Goal: Information Seeking & Learning: Learn about a topic

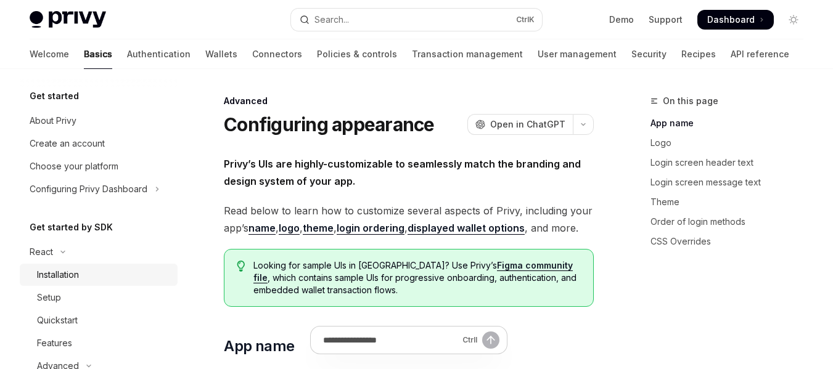
type textarea "*"
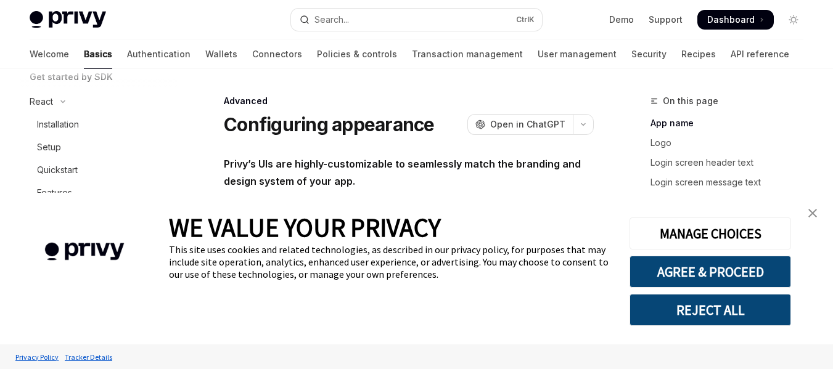
click at [817, 217] on link "close banner" at bounding box center [812, 213] width 25 height 25
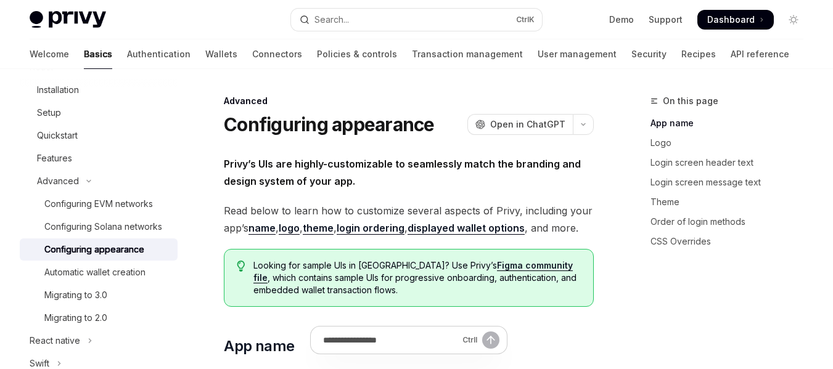
scroll to position [173, 0]
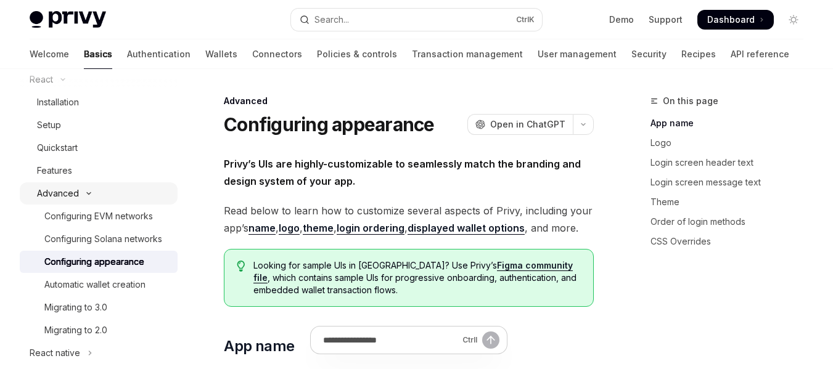
click at [86, 188] on button "Advanced" at bounding box center [99, 193] width 158 height 22
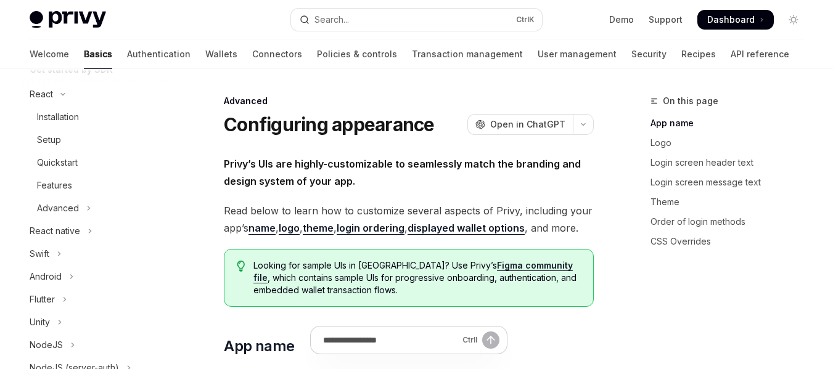
scroll to position [136, 0]
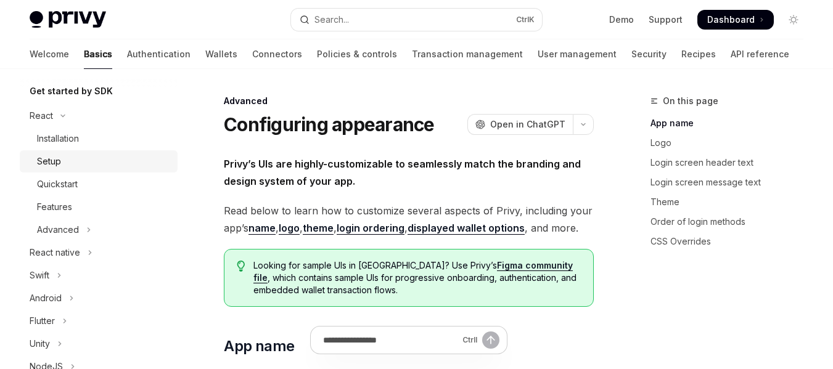
click at [75, 157] on div "Setup" at bounding box center [103, 161] width 133 height 15
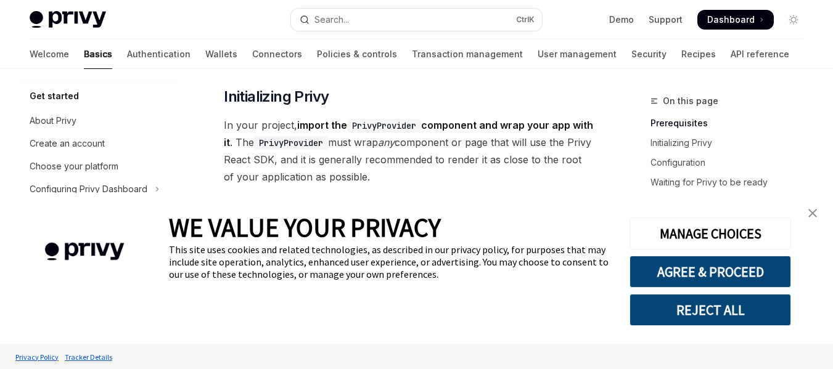
scroll to position [228, 0]
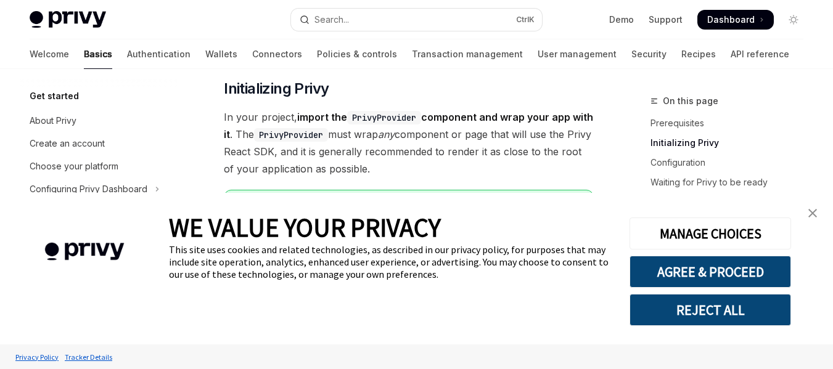
click at [812, 210] on img "close banner" at bounding box center [812, 213] width 9 height 9
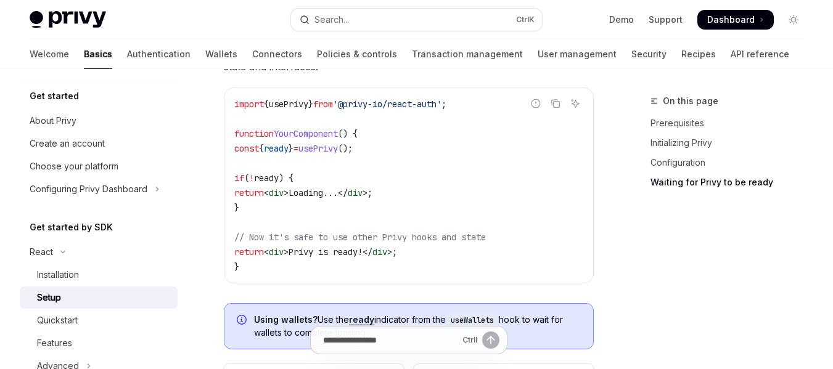
scroll to position [1884, 0]
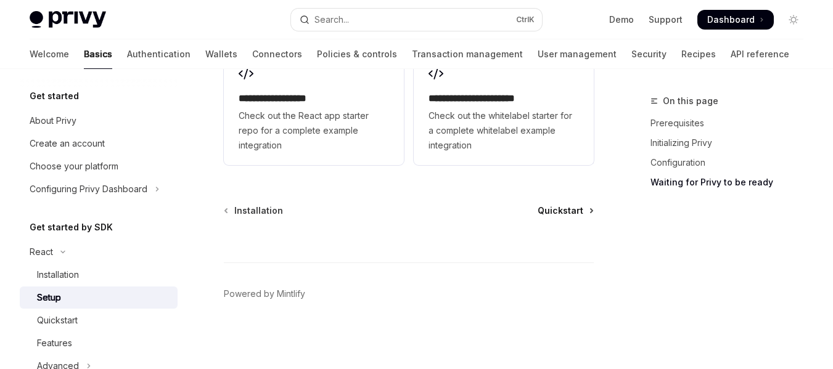
click at [575, 214] on span "Quickstart" at bounding box center [560, 211] width 46 height 12
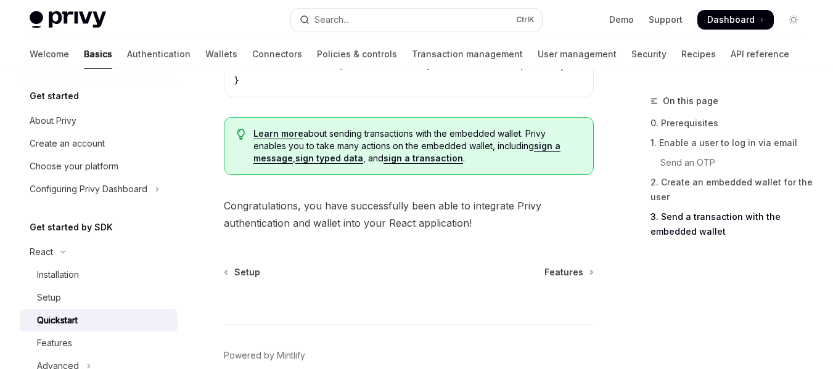
scroll to position [1393, 0]
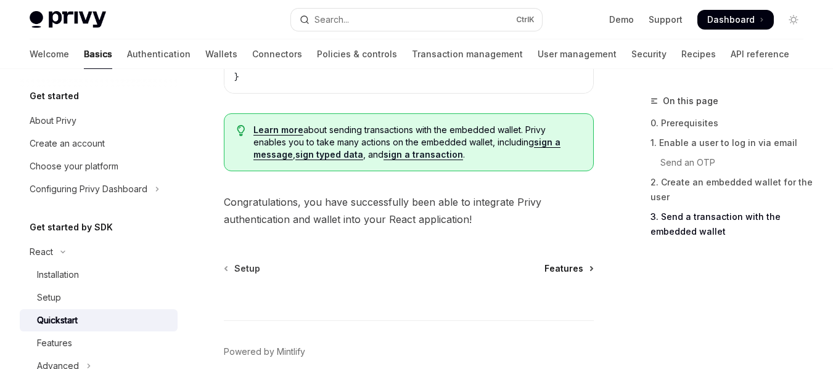
click at [581, 263] on span "Features" at bounding box center [563, 269] width 39 height 12
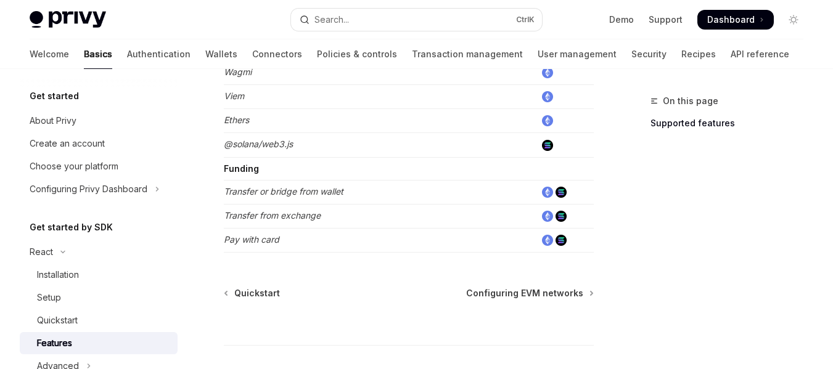
scroll to position [958, 0]
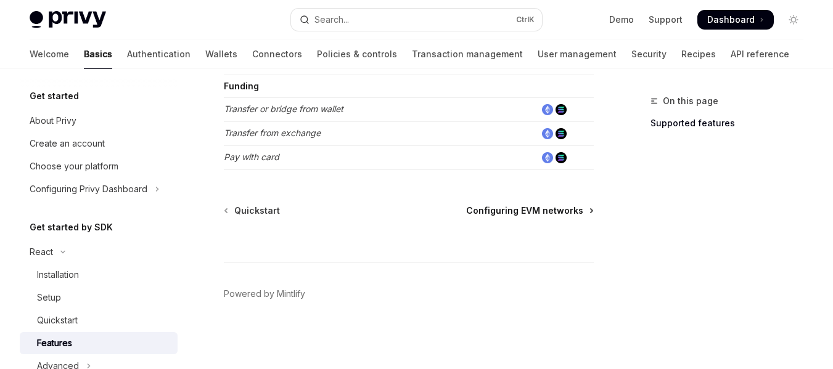
click at [557, 213] on span "Configuring EVM networks" at bounding box center [524, 211] width 117 height 12
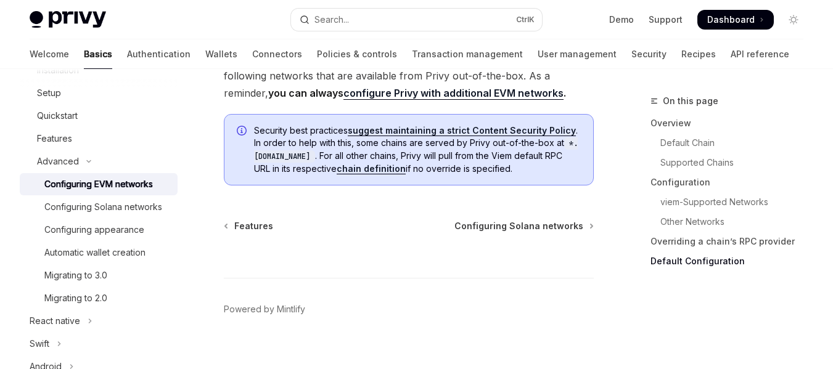
scroll to position [183, 0]
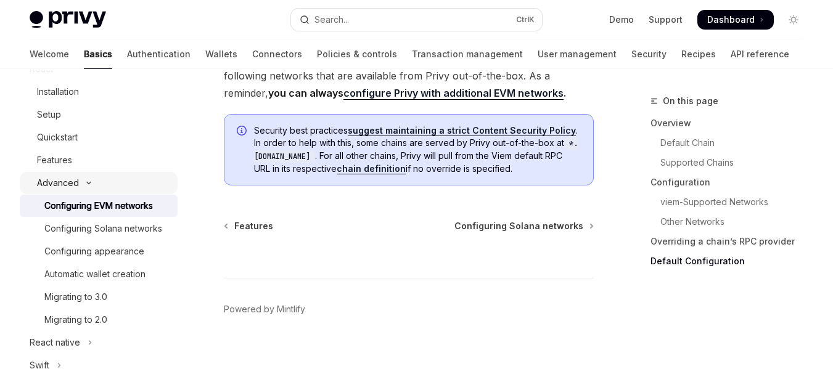
click at [92, 185] on button "Advanced" at bounding box center [99, 183] width 158 height 22
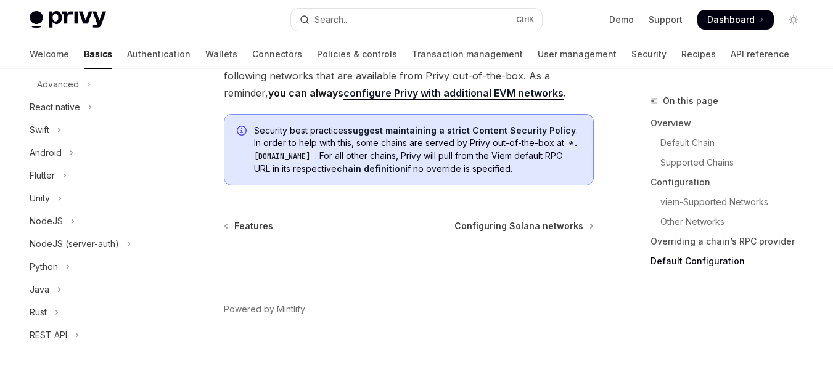
scroll to position [283, 0]
click at [84, 221] on button "NodeJS" at bounding box center [99, 220] width 158 height 22
type textarea "*"
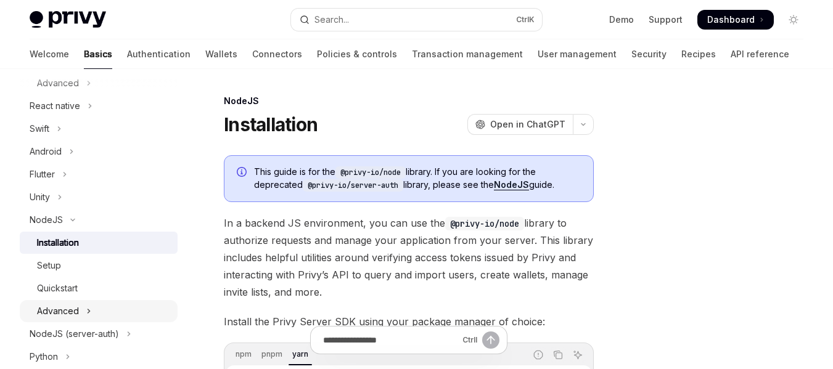
click at [88, 311] on icon "Toggle Advanced section" at bounding box center [88, 311] width 5 height 15
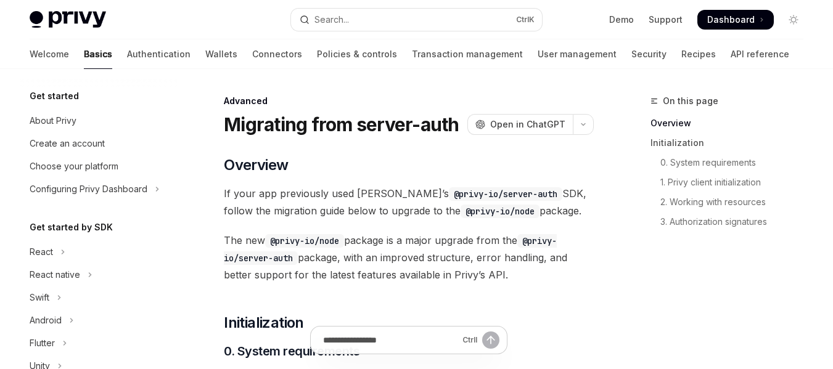
scroll to position [284, 0]
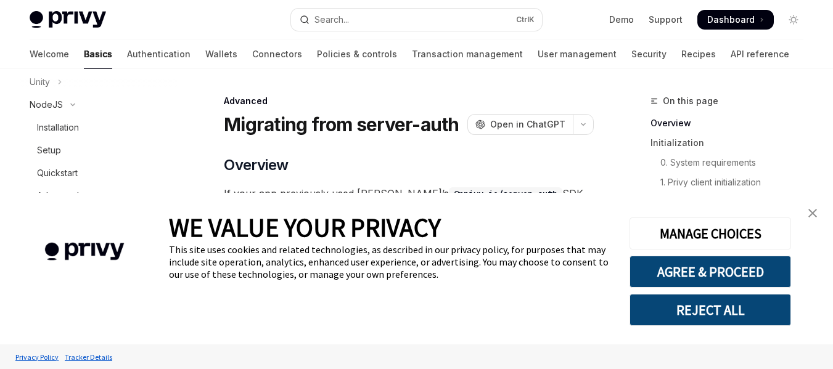
click at [807, 212] on link "close banner" at bounding box center [812, 213] width 25 height 25
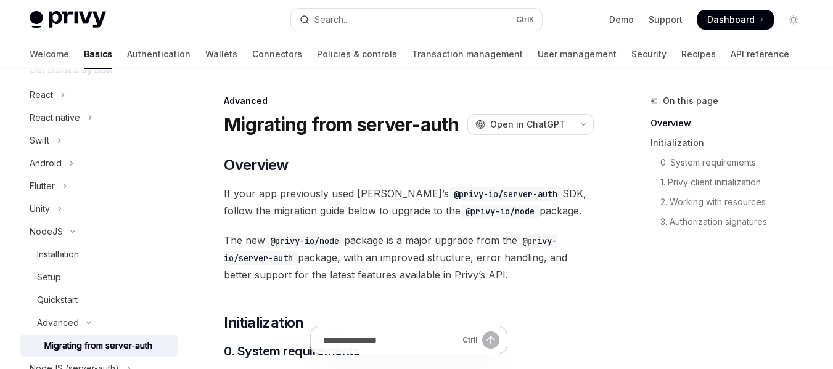
scroll to position [95, 0]
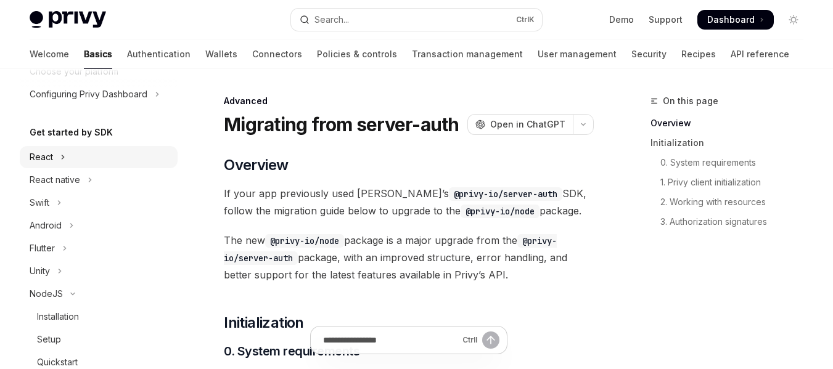
click at [64, 165] on button "React" at bounding box center [99, 157] width 158 height 22
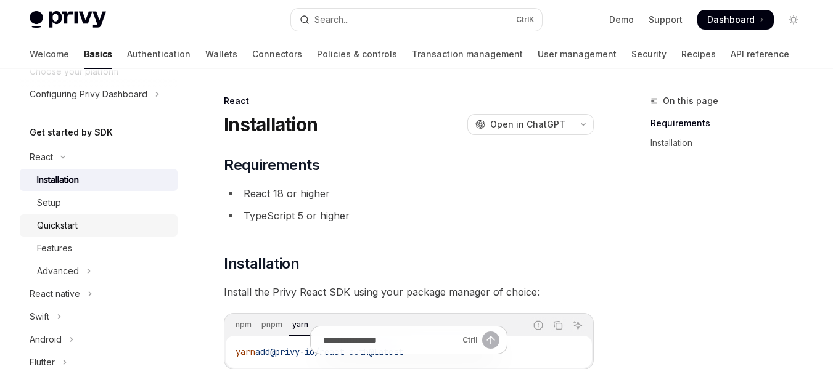
click at [71, 225] on div "Quickstart" at bounding box center [57, 225] width 41 height 15
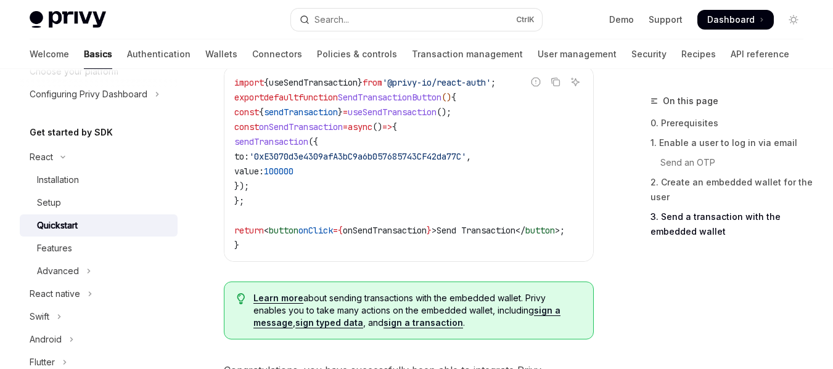
scroll to position [1443, 0]
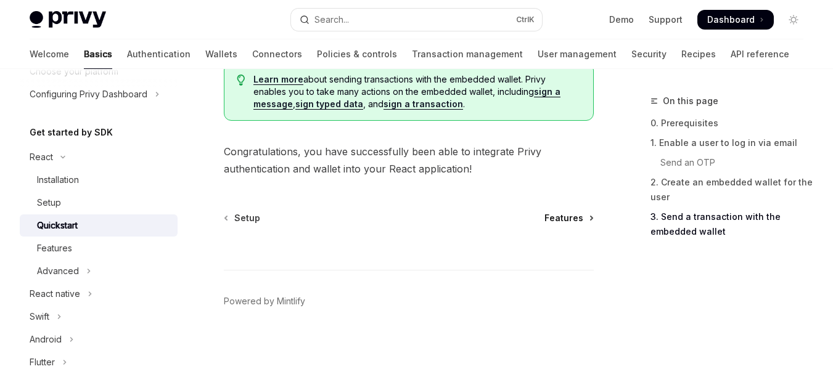
click at [574, 216] on span "Features" at bounding box center [563, 218] width 39 height 12
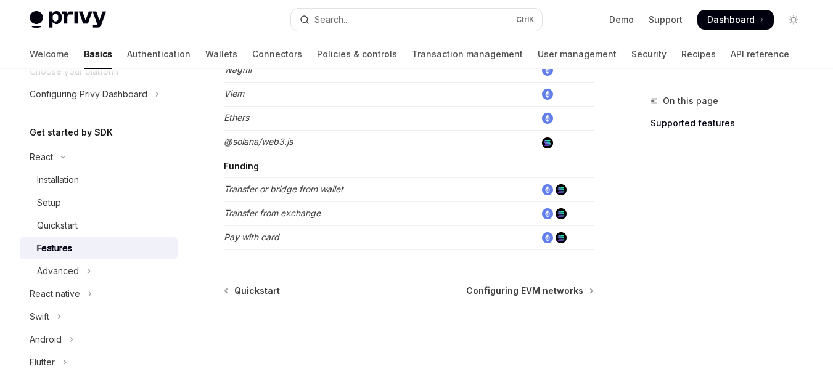
scroll to position [892, 0]
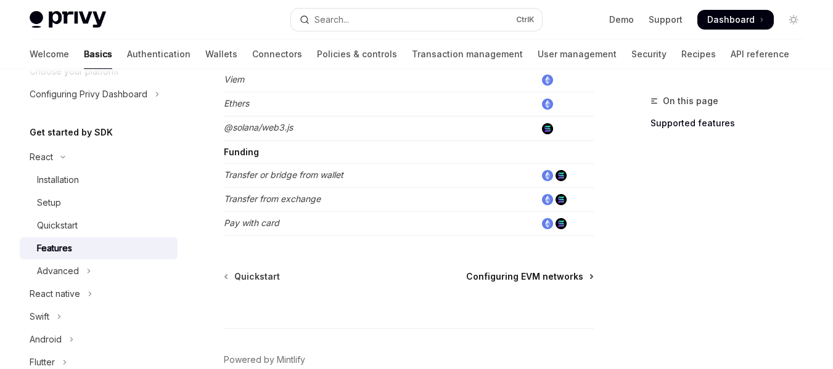
click at [562, 275] on span "Configuring EVM networks" at bounding box center [524, 277] width 117 height 12
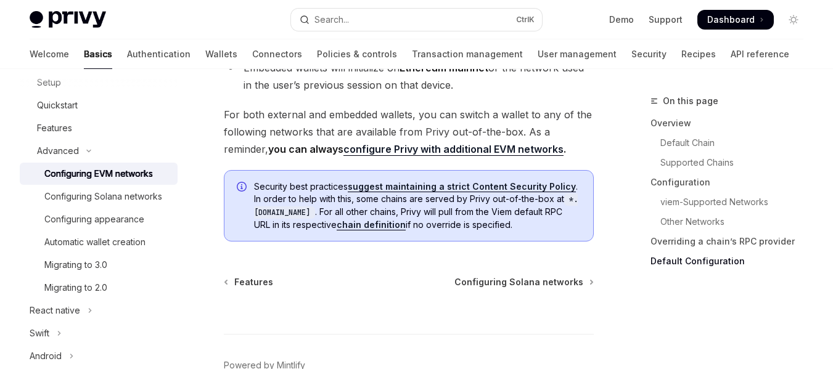
scroll to position [227, 0]
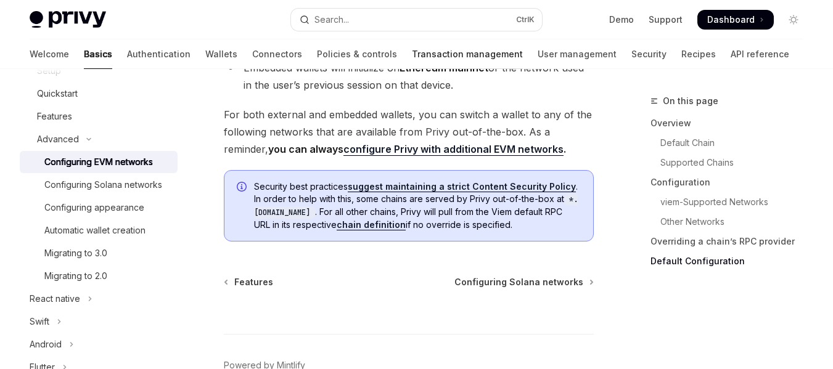
click at [412, 57] on link "Transaction management" at bounding box center [467, 54] width 111 height 30
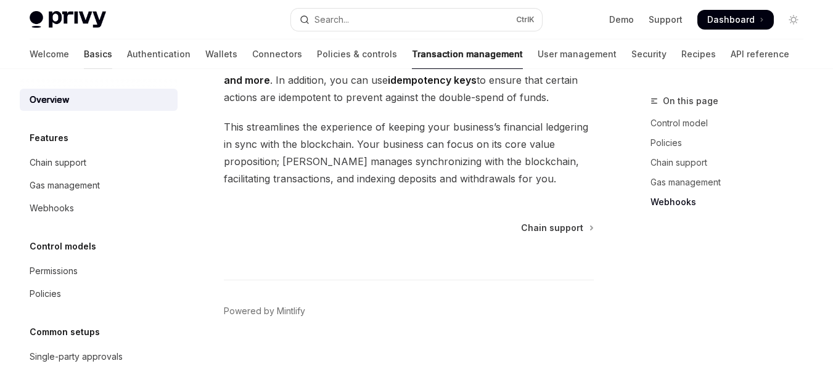
click at [84, 54] on link "Basics" at bounding box center [98, 54] width 28 height 30
type textarea "*"
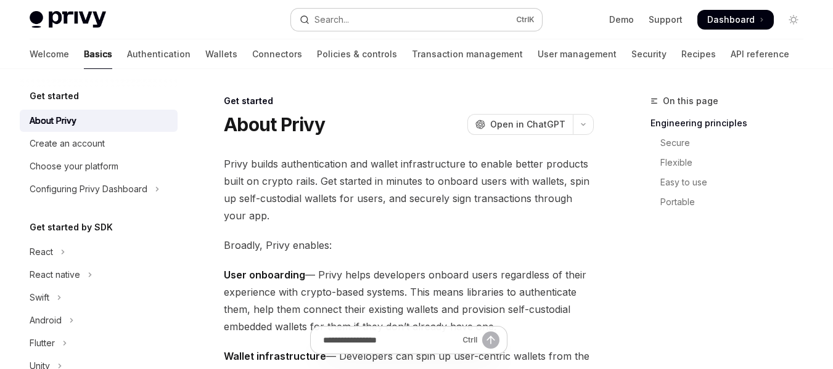
click at [365, 18] on button "Search... Ctrl K" at bounding box center [416, 20] width 251 height 22
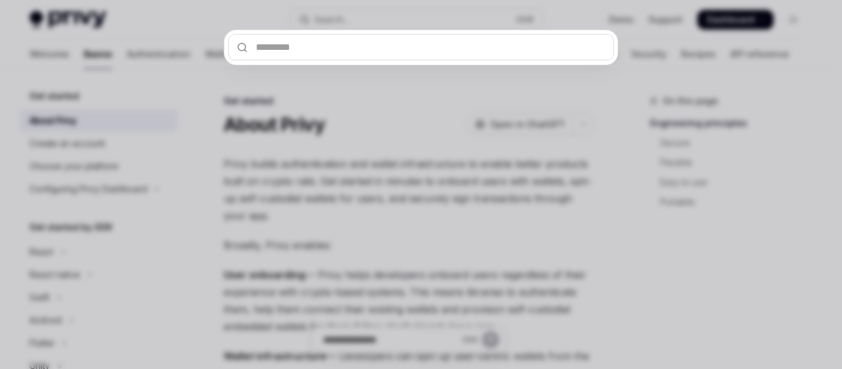
click at [334, 51] on input "text" at bounding box center [421, 47] width 386 height 26
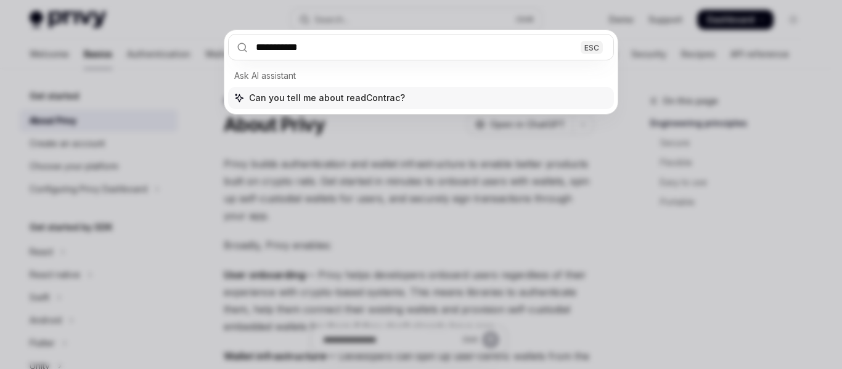
type input "**********"
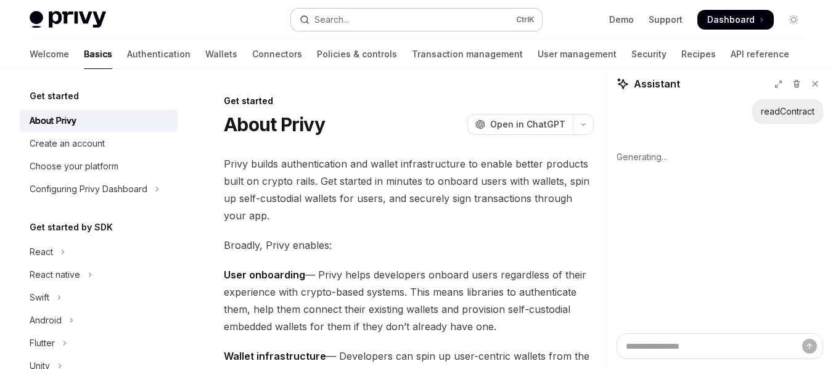
click at [356, 20] on button "Search... Ctrl K" at bounding box center [416, 20] width 251 height 22
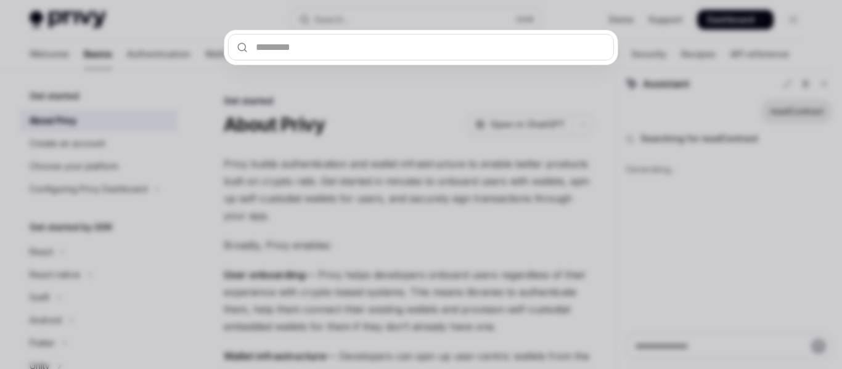
click at [420, 136] on div at bounding box center [421, 184] width 842 height 369
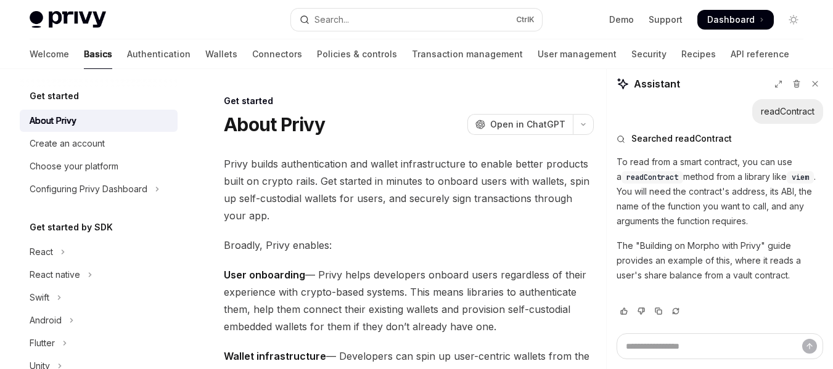
scroll to position [7, 0]
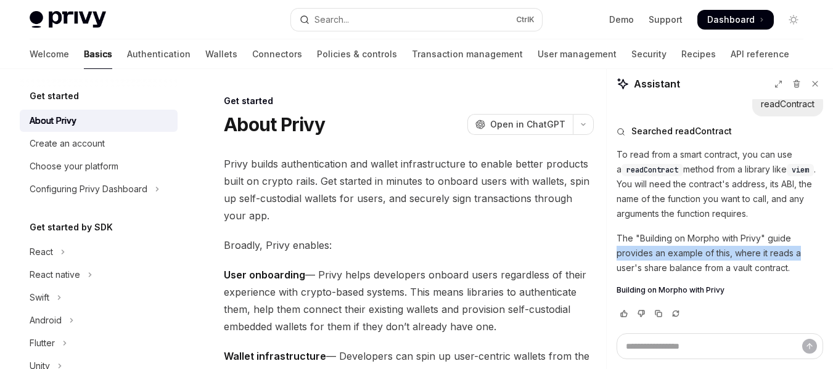
drag, startPoint x: 818, startPoint y: 245, endPoint x: 818, endPoint y: 255, distance: 9.2
click at [818, 255] on div "readContract Searched readContract To read from a smart contract, you can use a…" at bounding box center [719, 216] width 226 height 234
click at [815, 255] on div "readContract Searched readContract To read from a smart contract, you can use a…" at bounding box center [719, 216] width 226 height 234
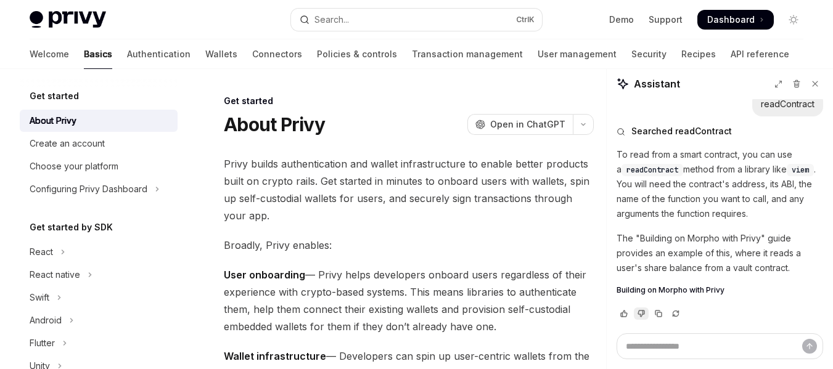
click at [640, 315] on icon "Vote that response was not good" at bounding box center [641, 314] width 6 height 6
type textarea "*"
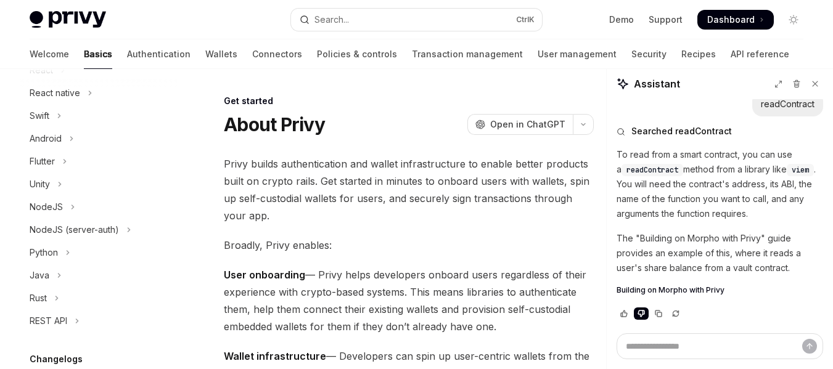
scroll to position [0, 0]
